Goal: Information Seeking & Learning: Find specific fact

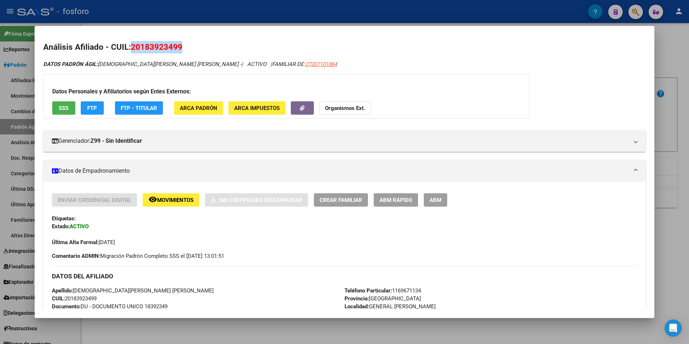
click at [209, 334] on div at bounding box center [344, 172] width 689 height 344
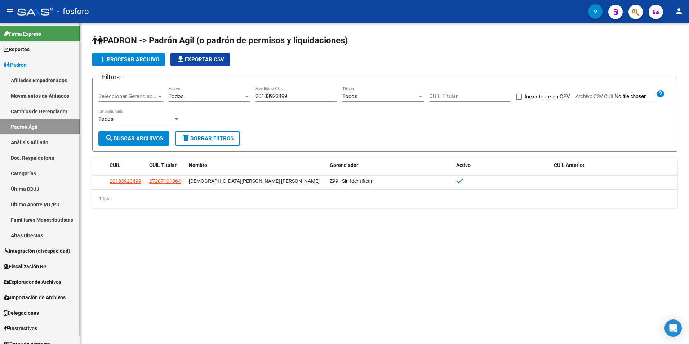
click at [37, 80] on link "Afiliados Empadronados" at bounding box center [40, 80] width 80 height 16
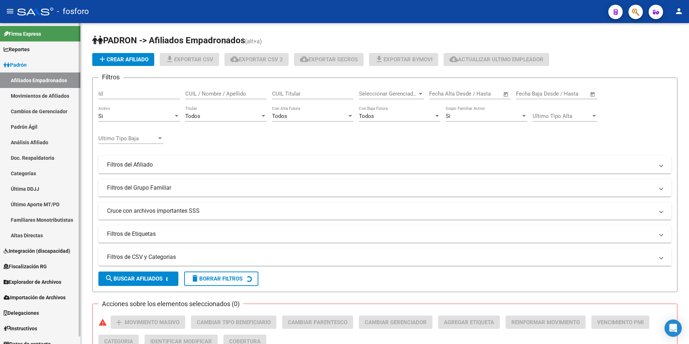
click at [46, 127] on link "Padrón Ágil" at bounding box center [40, 127] width 80 height 16
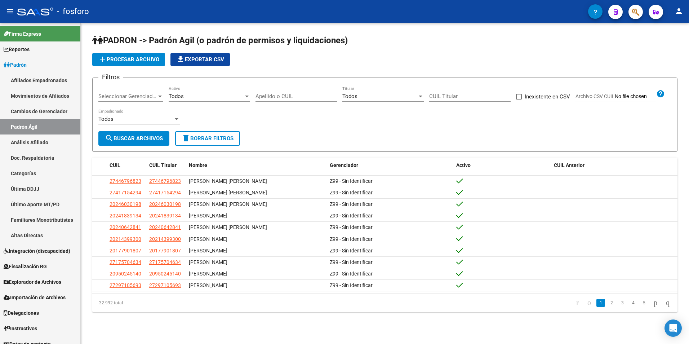
click at [274, 94] on input "Apellido o CUIL" at bounding box center [296, 96] width 81 height 6
paste input "95040713"
type input "27950407137"
click at [127, 141] on span "search Buscar Archivos" at bounding box center [134, 138] width 58 height 6
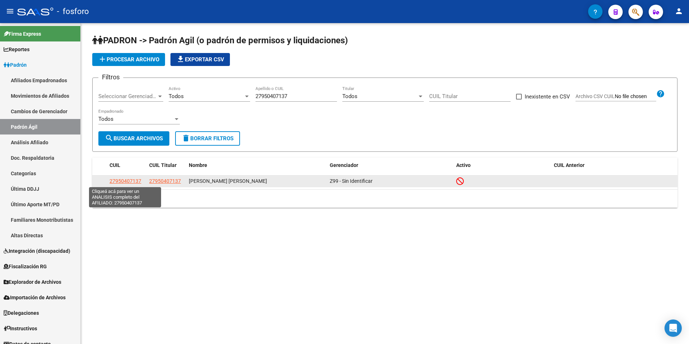
click at [124, 181] on span "27950407137" at bounding box center [126, 181] width 32 height 6
type textarea "27950407137"
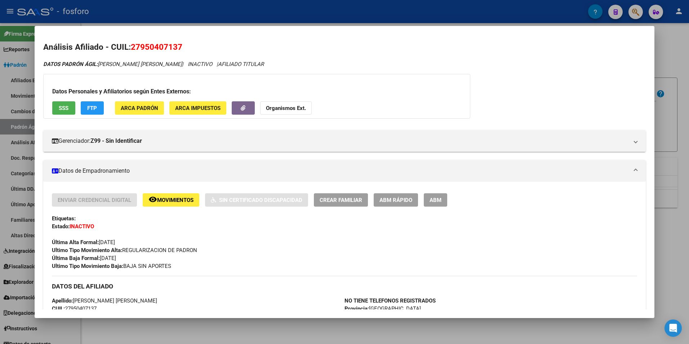
click at [166, 203] on button "remove_red_eye Movimientos" at bounding box center [171, 199] width 57 height 13
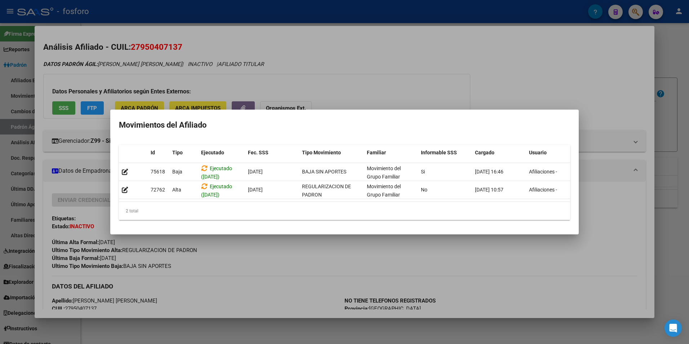
click at [465, 56] on div at bounding box center [344, 172] width 689 height 344
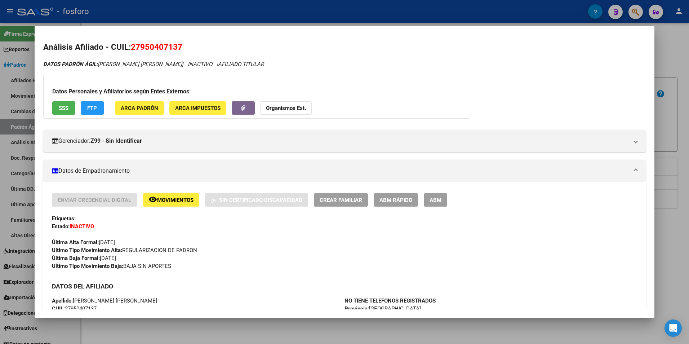
drag, startPoint x: 132, startPoint y: 48, endPoint x: 182, endPoint y: 48, distance: 50.5
click at [182, 48] on span "27950407137" at bounding box center [157, 46] width 52 height 9
copy span "27950407137"
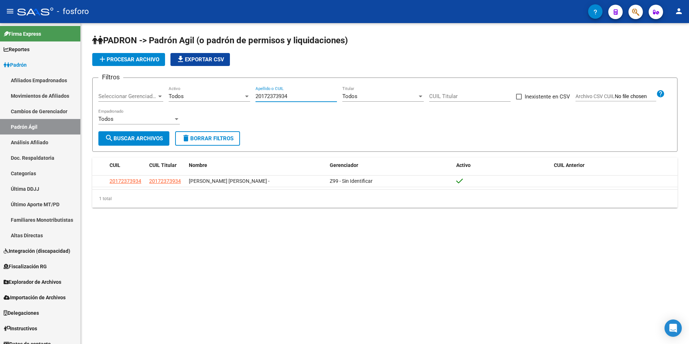
drag, startPoint x: 294, startPoint y: 95, endPoint x: 236, endPoint y: 101, distance: 58.4
click at [236, 101] on div "Filtros Seleccionar Gerenciador Seleccionar Gerenciador Todos Activo 2017237393…" at bounding box center [384, 108] width 573 height 48
paste input "95040713"
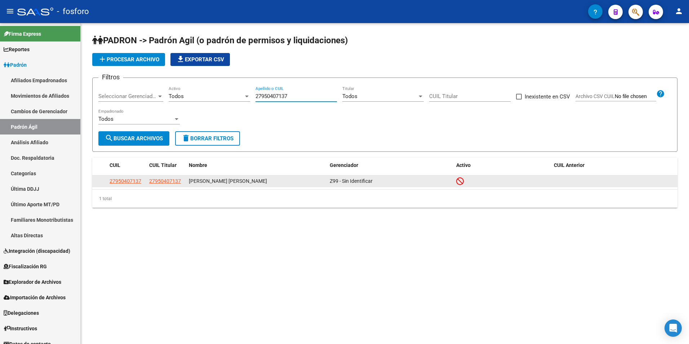
type input "27950407137"
click at [123, 180] on span "27950407137" at bounding box center [126, 181] width 32 height 6
type textarea "27950407137"
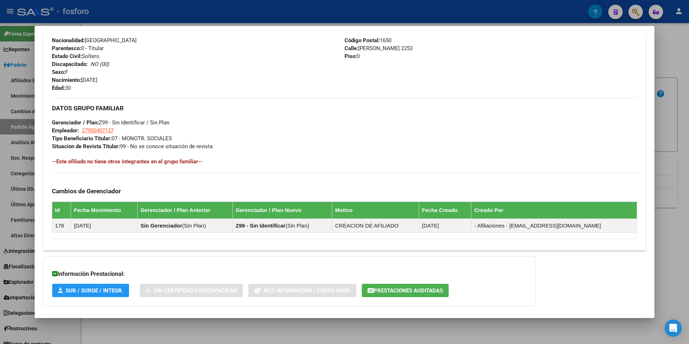
scroll to position [320, 0]
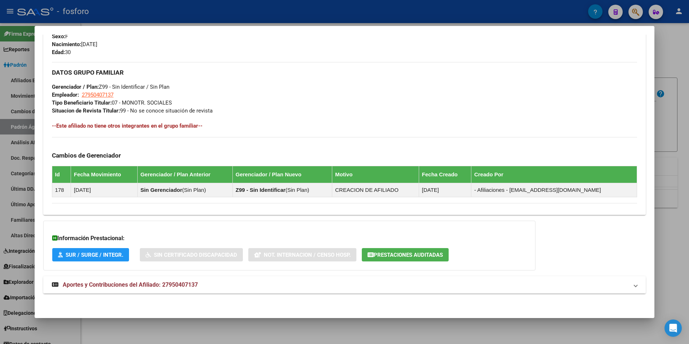
click at [92, 284] on span "Aportes y Contribuciones del Afiliado: 27950407137" at bounding box center [130, 284] width 135 height 7
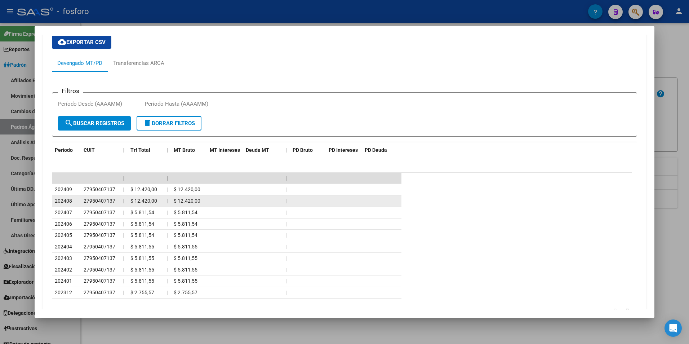
scroll to position [644, 0]
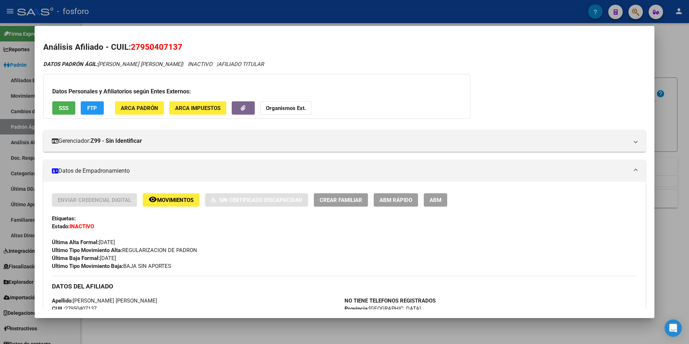
drag, startPoint x: 206, startPoint y: 333, endPoint x: 216, endPoint y: 277, distance: 56.8
click at [206, 333] on div at bounding box center [344, 172] width 689 height 344
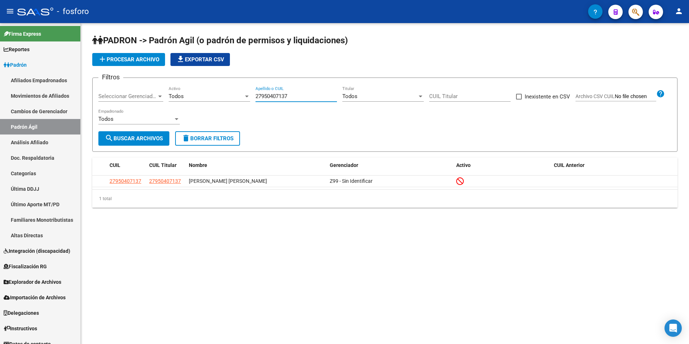
drag, startPoint x: 294, startPoint y: 97, endPoint x: 226, endPoint y: 97, distance: 67.8
click at [226, 97] on div "Filtros Seleccionar Gerenciador Seleccionar Gerenciador Todos Activo 2795040713…" at bounding box center [384, 108] width 573 height 48
type input "g"
type input "55865574"
